Goal: Information Seeking & Learning: Learn about a topic

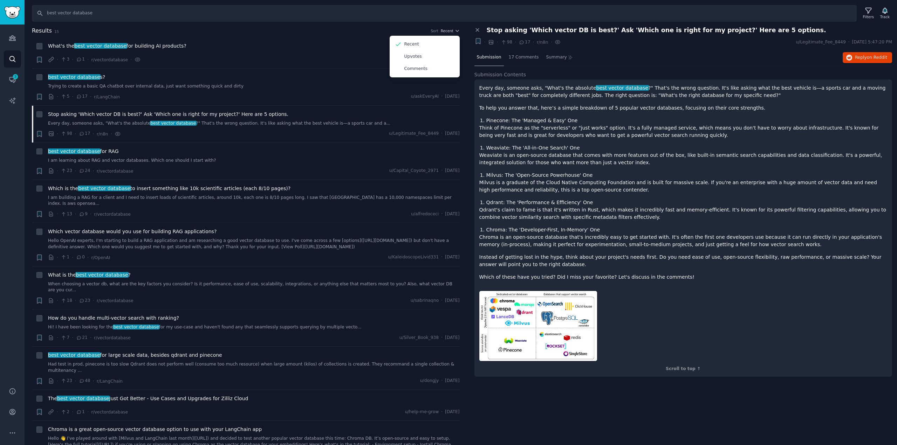
click at [449, 30] on span "Recent" at bounding box center [447, 30] width 13 height 5
click at [264, 26] on div "Search best vector database Filters Track Results 15 Sort Recent + What's the b…" at bounding box center [461, 222] width 873 height 445
click at [449, 31] on span "Recent" at bounding box center [447, 30] width 13 height 5
click at [432, 29] on div "Sort" at bounding box center [435, 30] width 8 height 5
click at [383, 33] on h2 "Results 15 Sort Recent" at bounding box center [246, 31] width 428 height 9
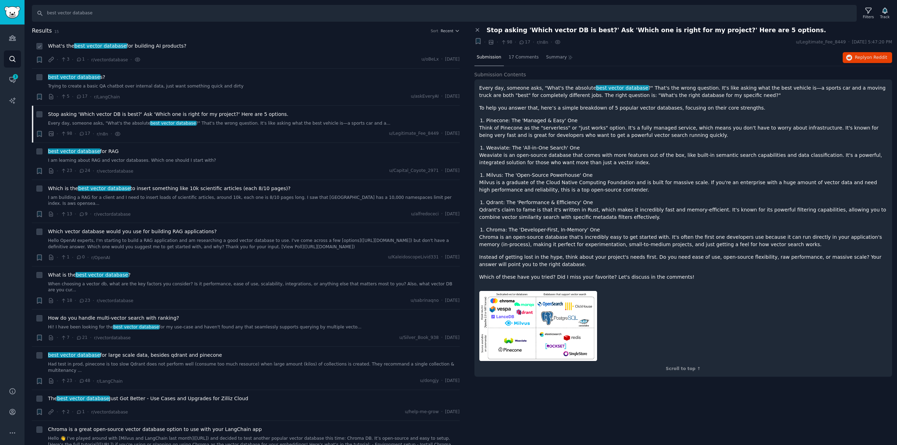
click at [38, 47] on icon at bounding box center [39, 46] width 5 height 5
click at [39, 49] on input "checkbox" at bounding box center [39, 46] width 6 height 6
checkbox input "true"
click at [39, 77] on icon at bounding box center [39, 77] width 5 height 5
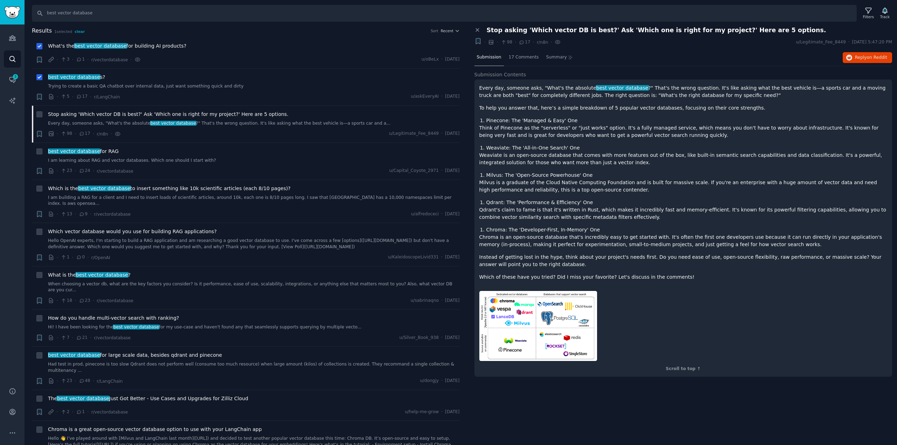
checkbox input "true"
click at [37, 46] on icon at bounding box center [39, 46] width 5 height 5
checkbox input "false"
click at [40, 74] on div at bounding box center [39, 77] width 7 height 7
click at [38, 79] on icon at bounding box center [39, 77] width 5 height 5
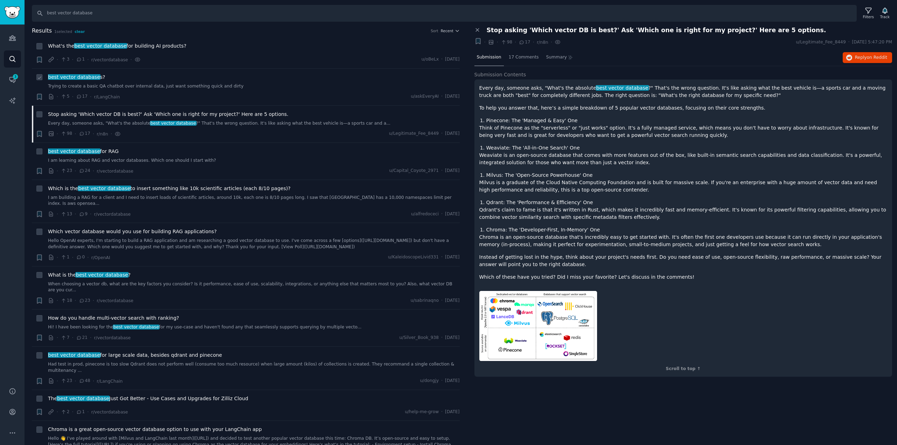
checkbox input "false"
click at [9, 267] on div "Audiences Search Conversations 3 AI Reports" at bounding box center [12, 202] width 25 height 355
